Goal: Navigation & Orientation: Go to known website

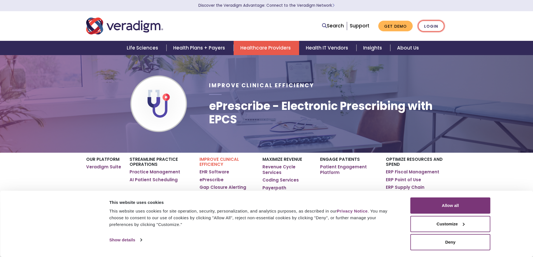
click at [436, 27] on link "Login" at bounding box center [431, 25] width 26 height 11
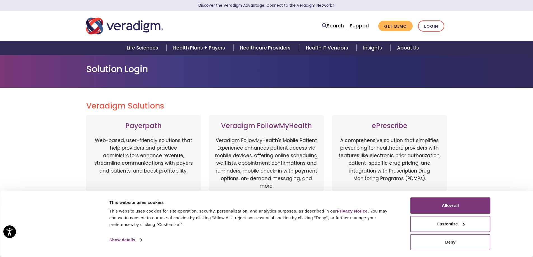
click at [453, 242] on button "Deny" at bounding box center [451, 242] width 80 height 16
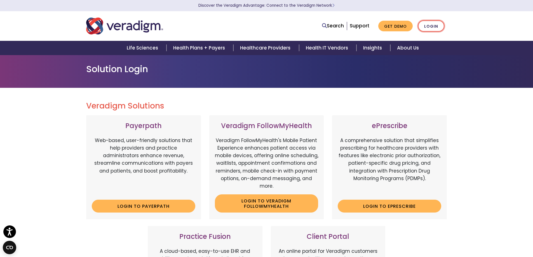
click at [432, 26] on link "Login" at bounding box center [431, 25] width 26 height 11
